Goal: Find contact information: Find contact information

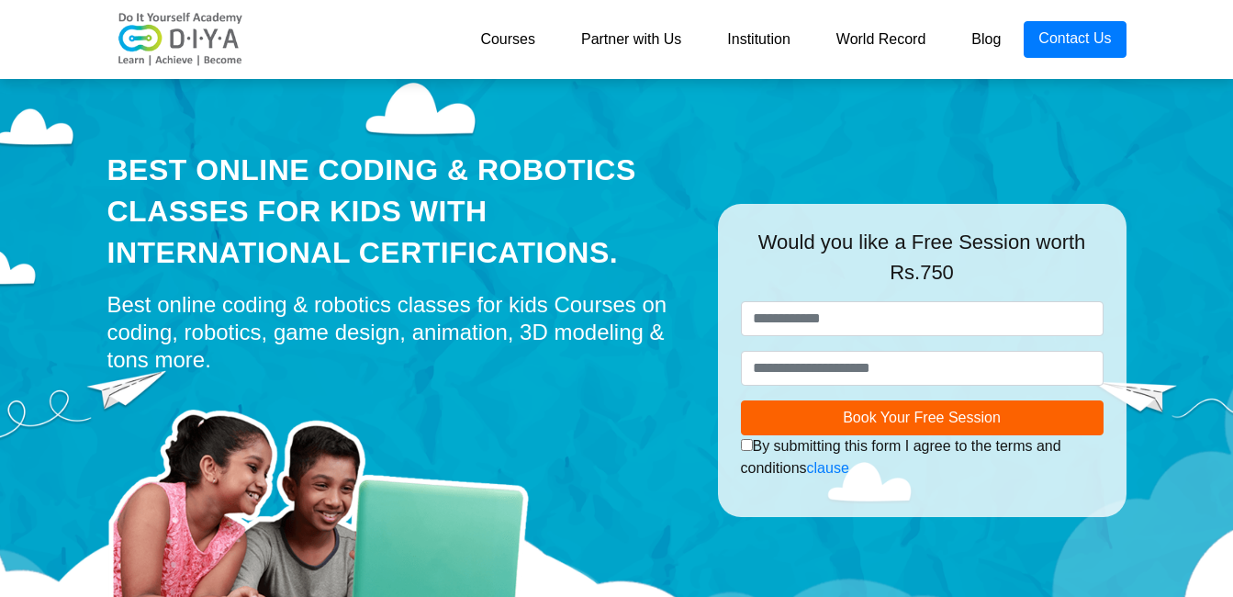
click at [752, 44] on link "Institution" at bounding box center [758, 39] width 108 height 37
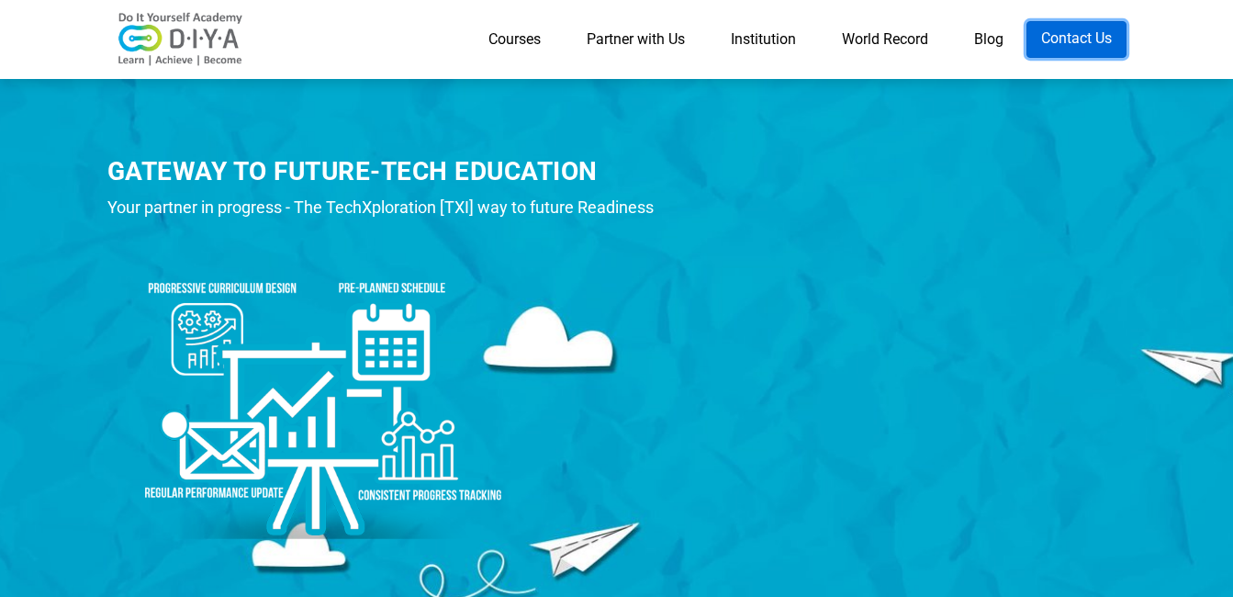
click at [1048, 39] on link "Contact Us" at bounding box center [1077, 39] width 100 height 37
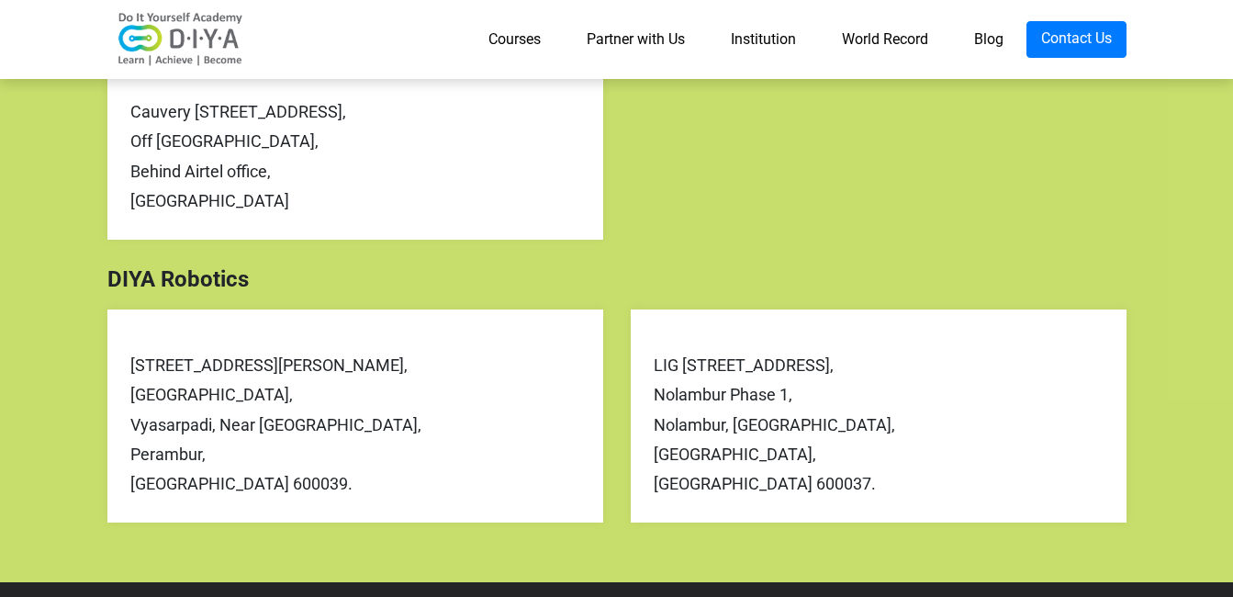
scroll to position [771, 0]
